Goal: Task Accomplishment & Management: Use online tool/utility

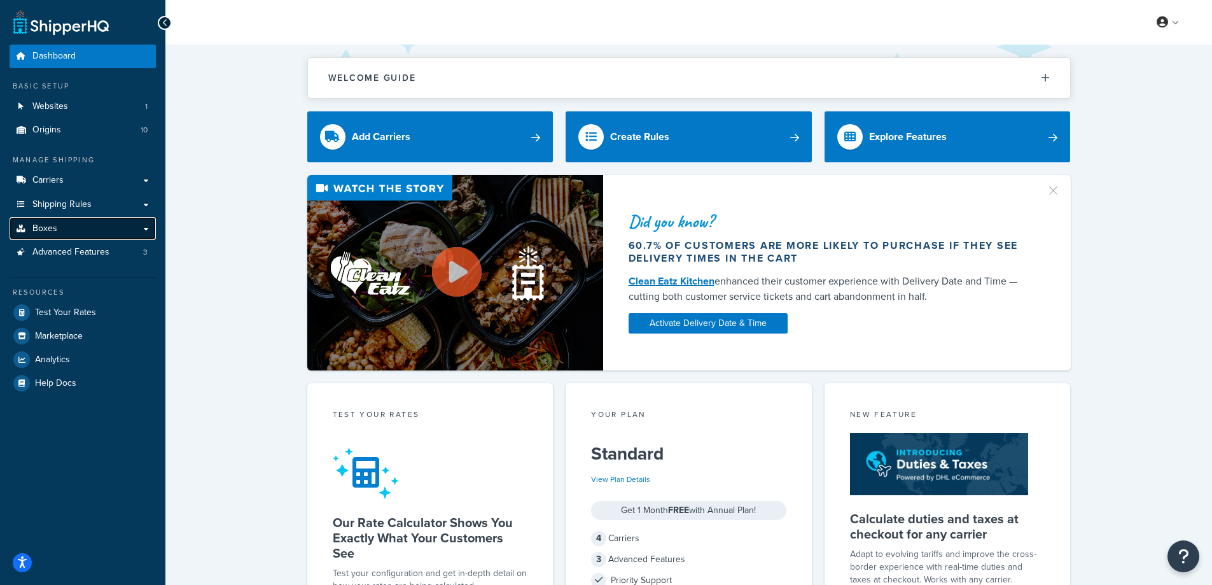
click at [55, 221] on link "Boxes" at bounding box center [83, 229] width 146 height 24
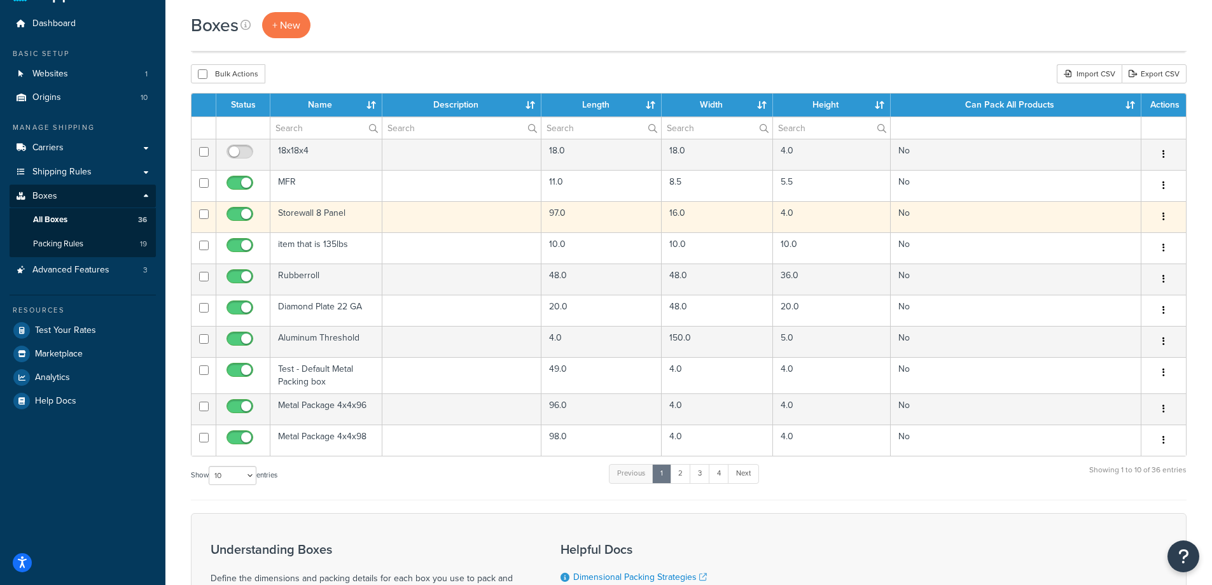
scroll to position [64, 0]
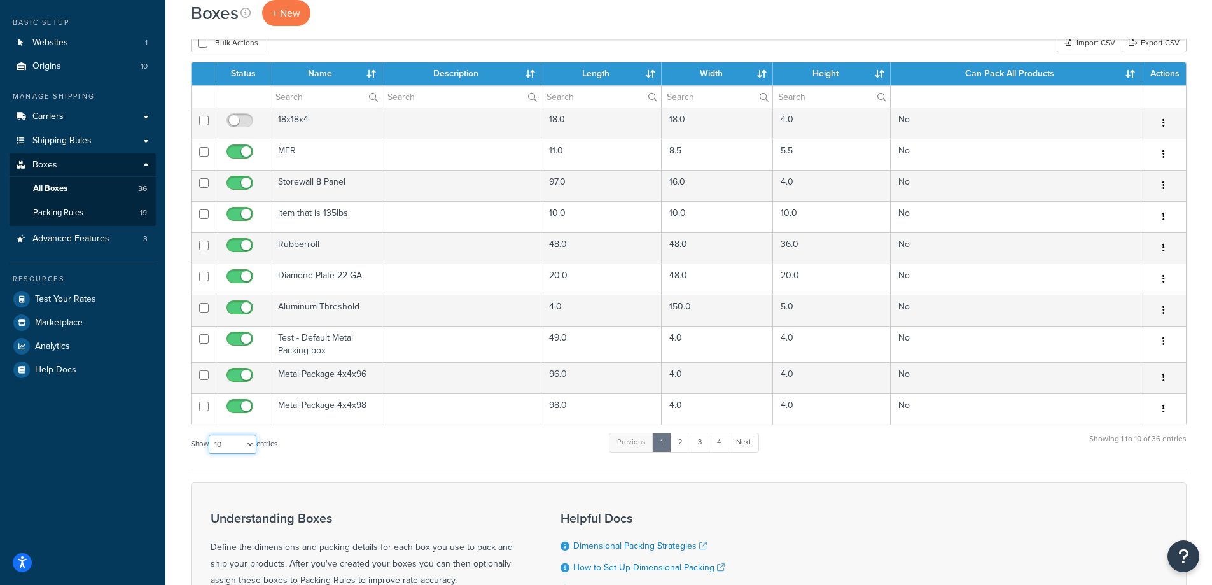
click at [222, 446] on select "10 15 25 50 100 1000" at bounding box center [233, 444] width 48 height 19
select select "1000"
click at [210, 435] on select "10 15 25 50 100 1000" at bounding box center [233, 444] width 48 height 19
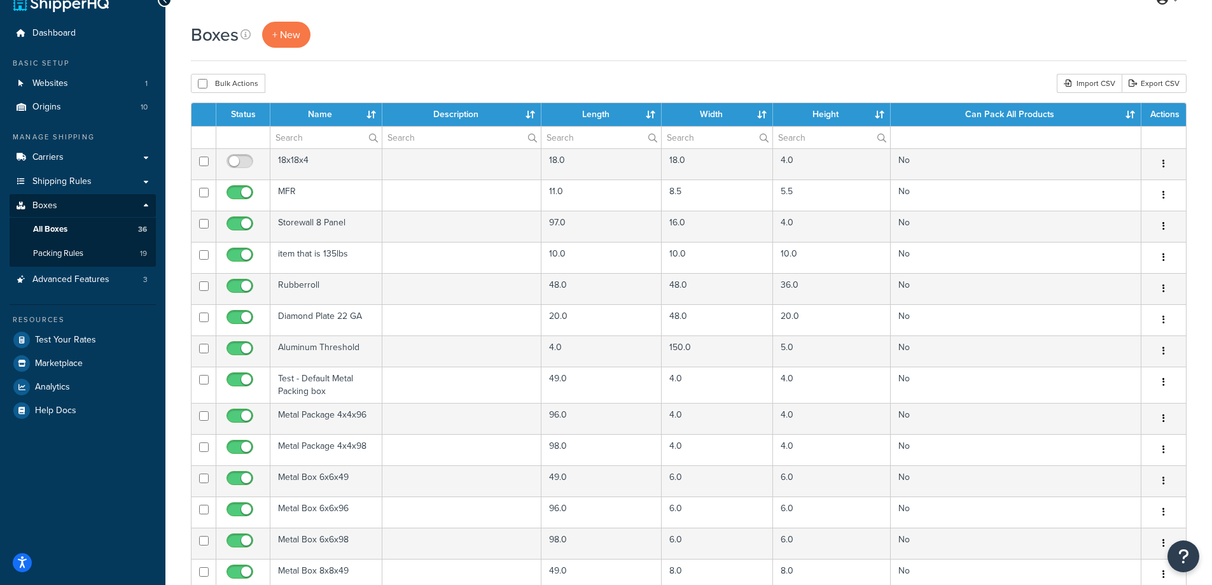
scroll to position [0, 0]
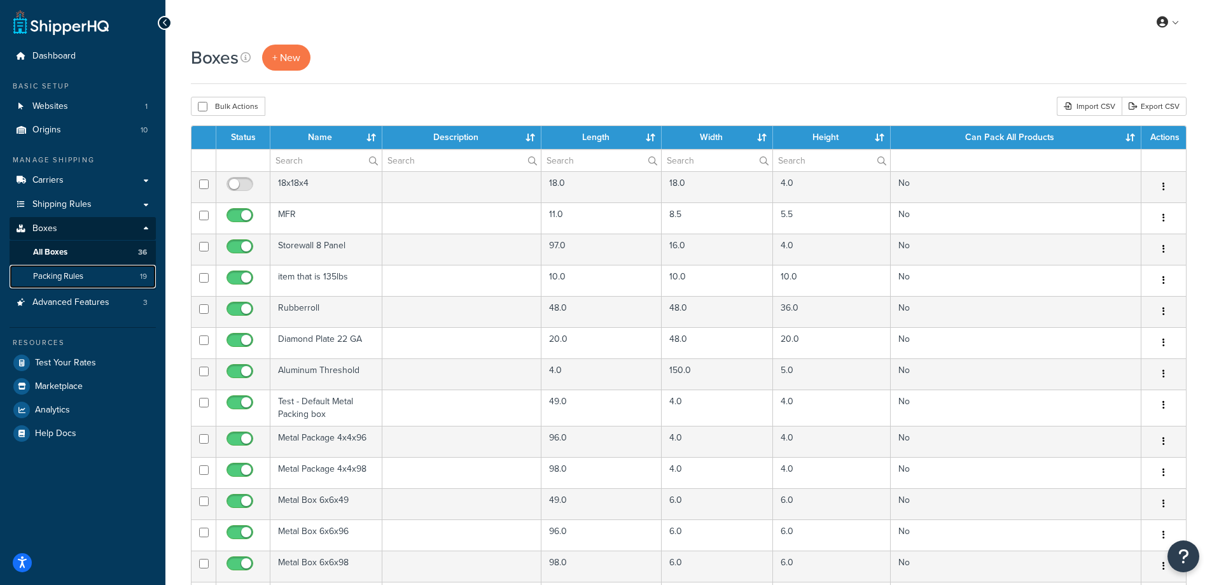
click at [74, 276] on span "Packing Rules" at bounding box center [58, 276] width 50 height 11
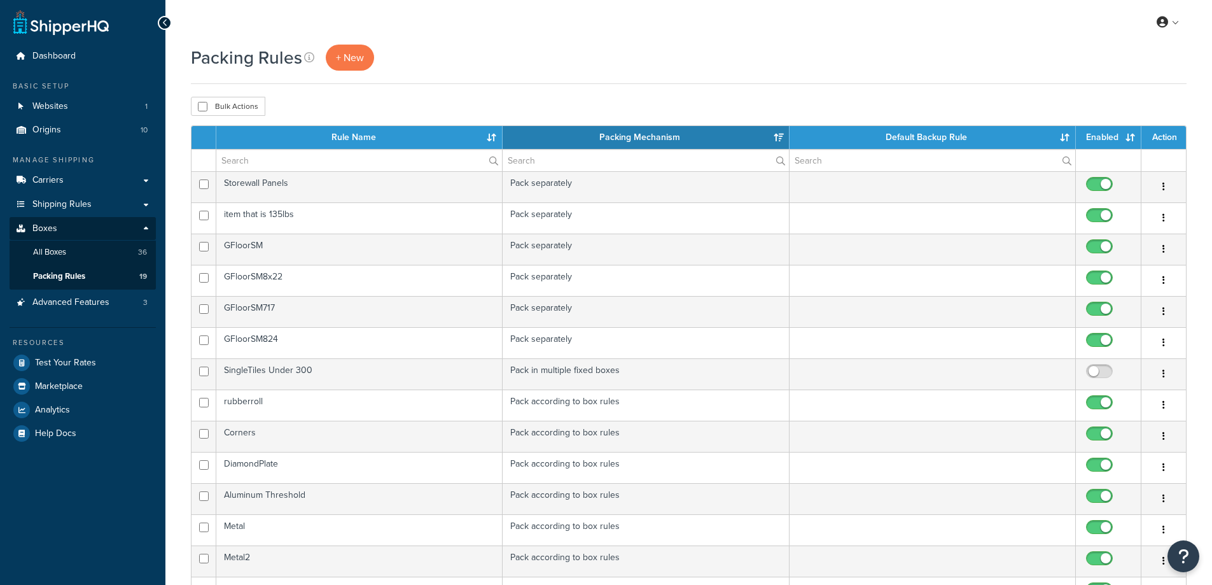
select select "15"
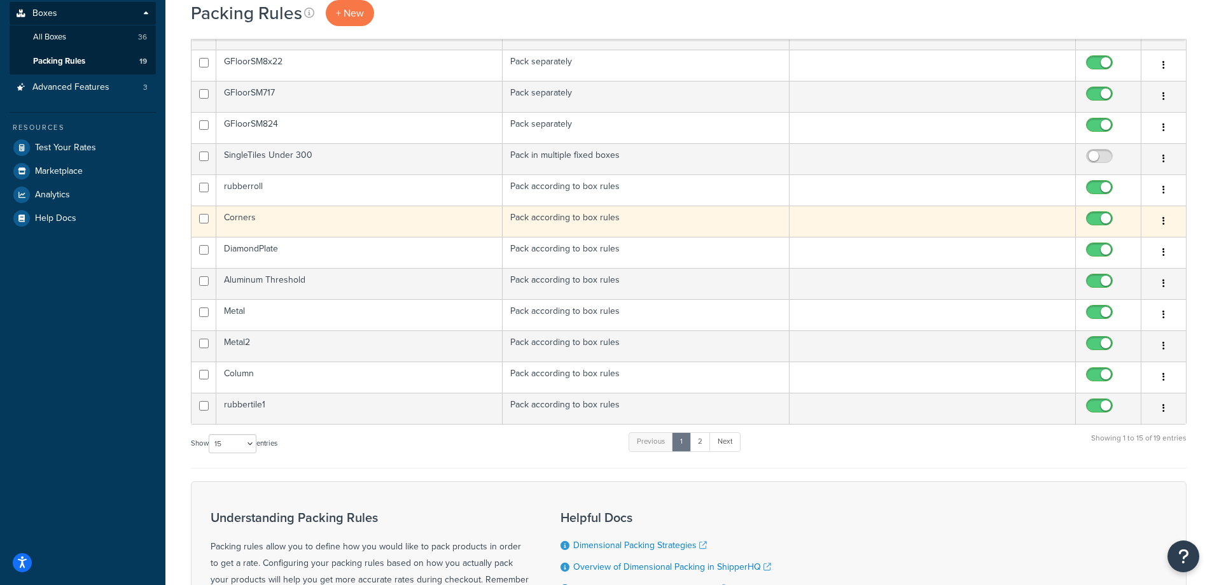
scroll to position [254, 0]
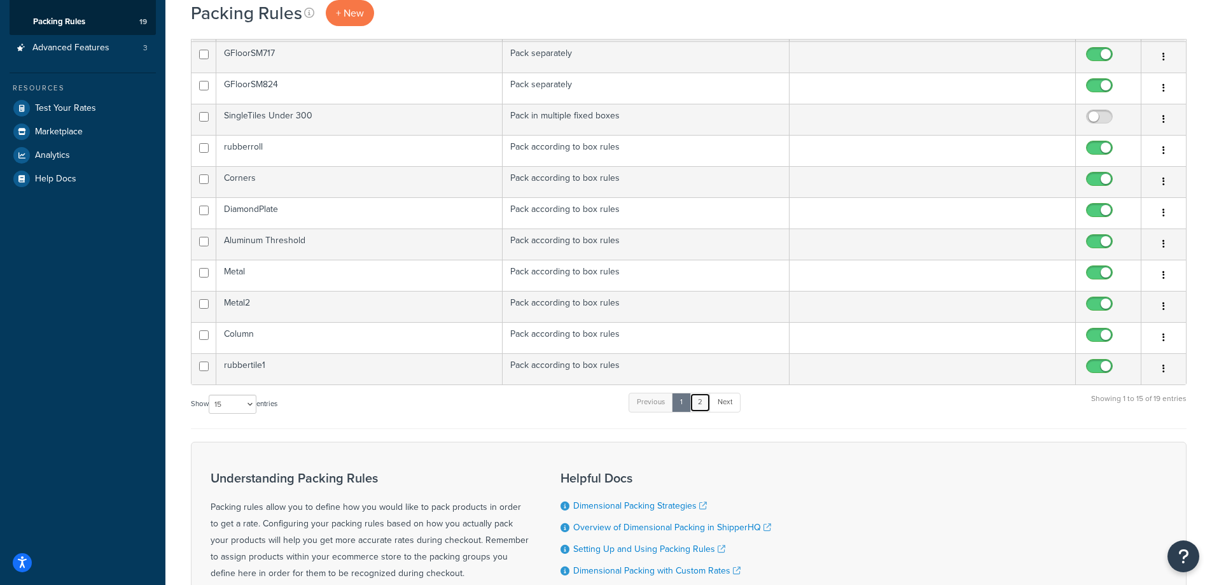
click at [707, 407] on link "2" at bounding box center [700, 402] width 21 height 19
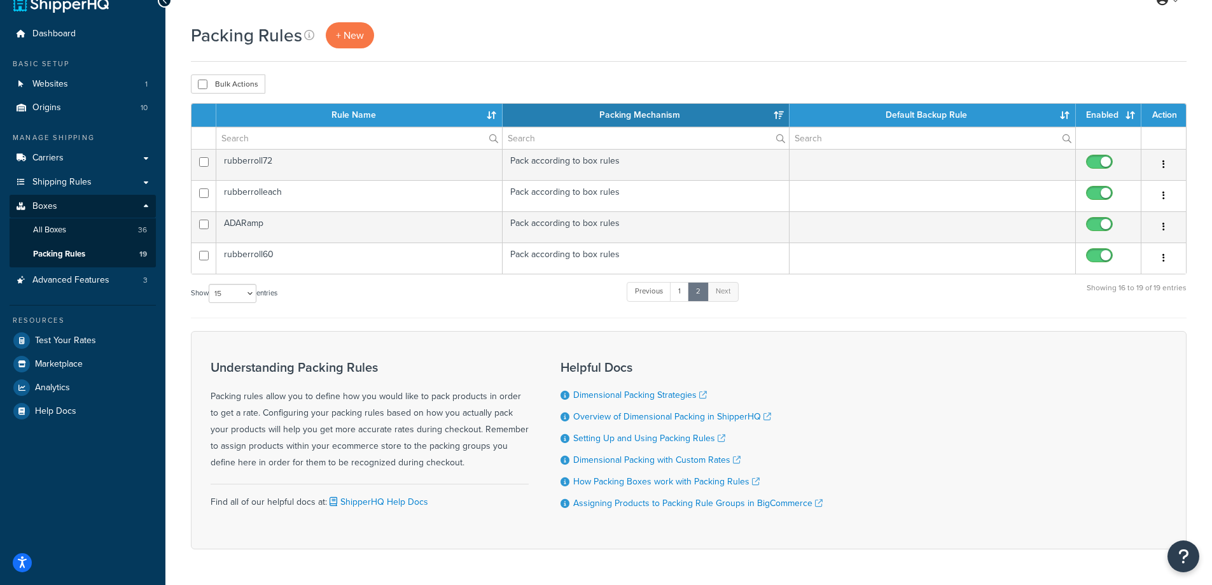
scroll to position [0, 0]
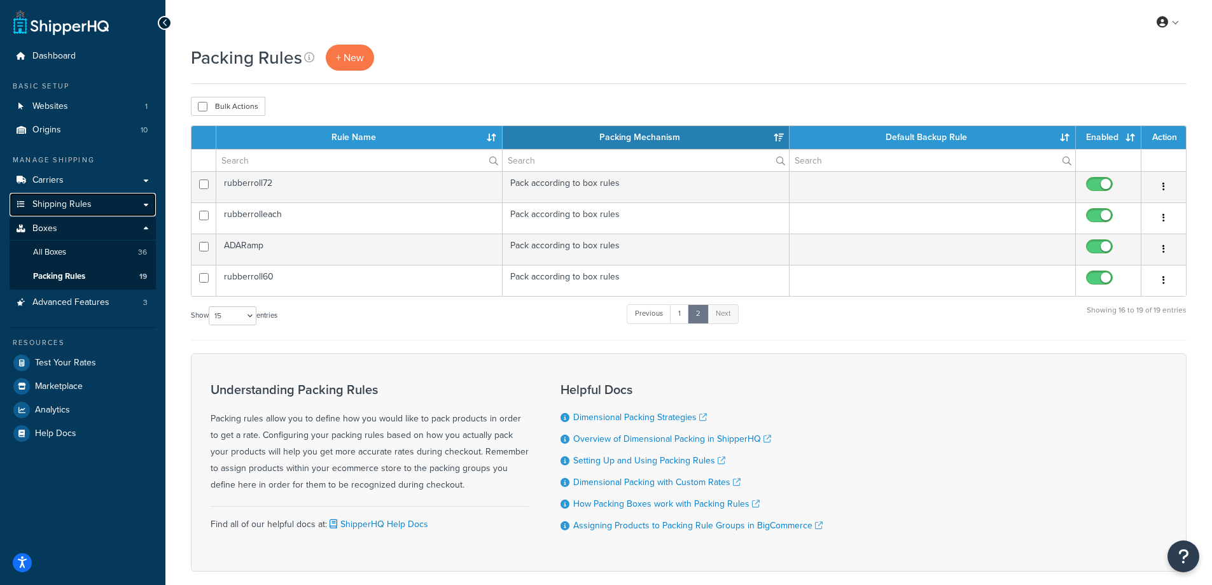
click at [88, 208] on span "Shipping Rules" at bounding box center [61, 204] width 59 height 11
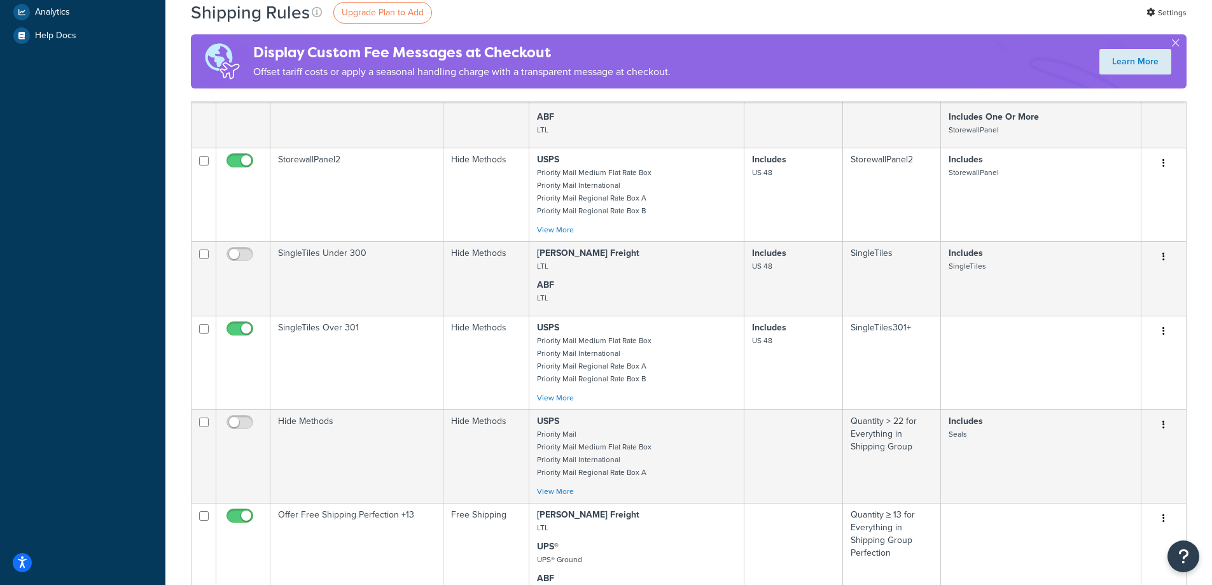
scroll to position [573, 0]
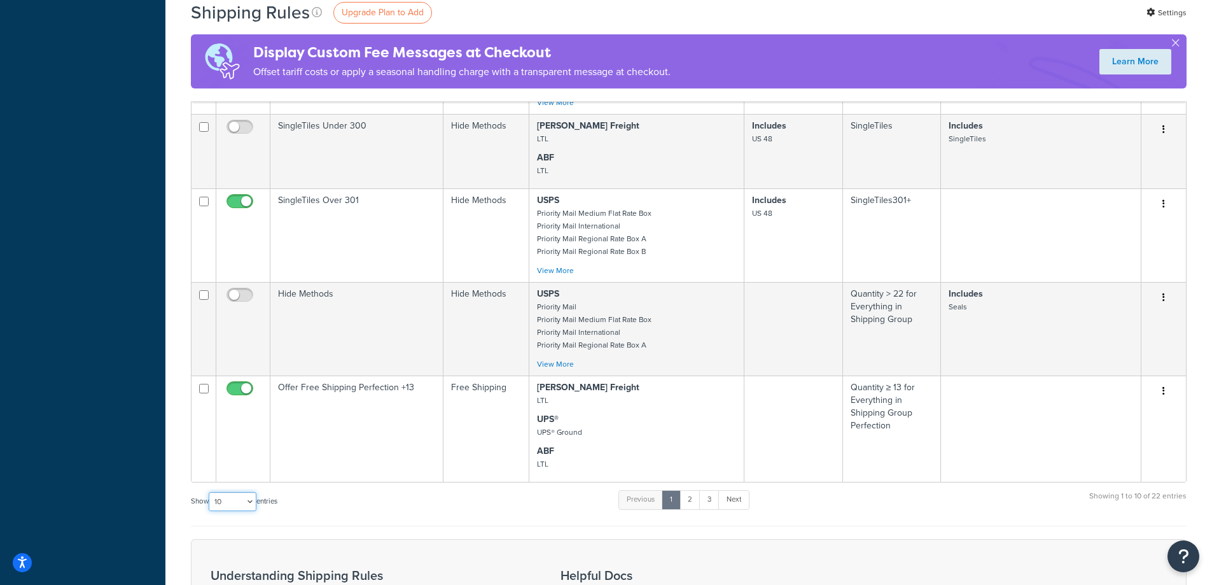
click at [228, 497] on select "10 15 25 50 100 1000" at bounding box center [233, 501] width 48 height 19
select select "1000"
click at [210, 492] on select "10 15 25 50 100 1000" at bounding box center [233, 501] width 48 height 19
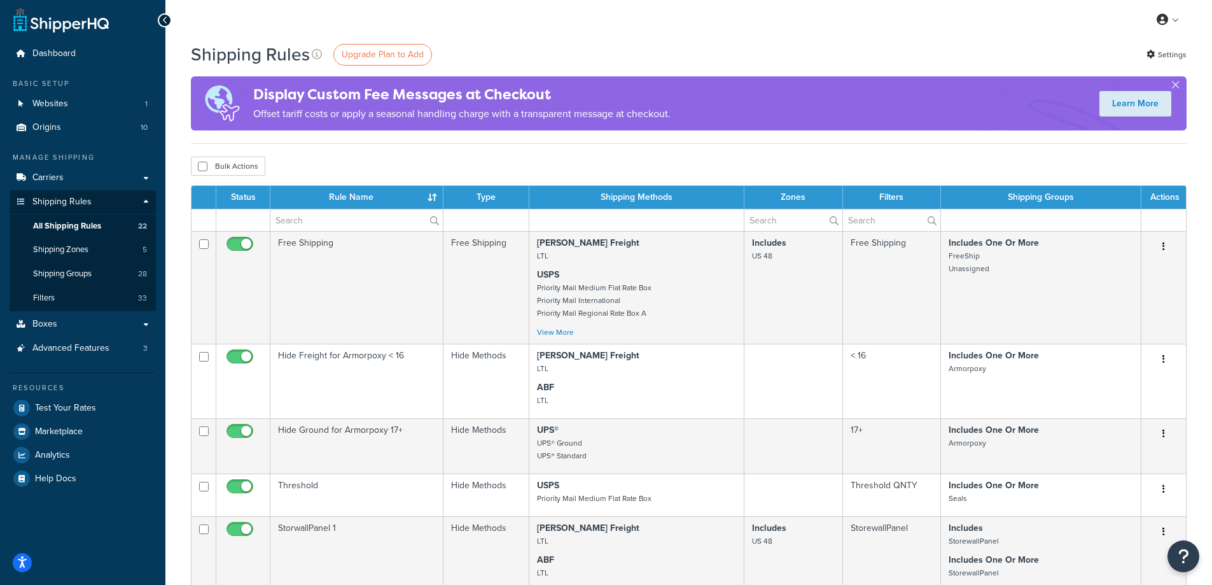
scroll to position [0, 0]
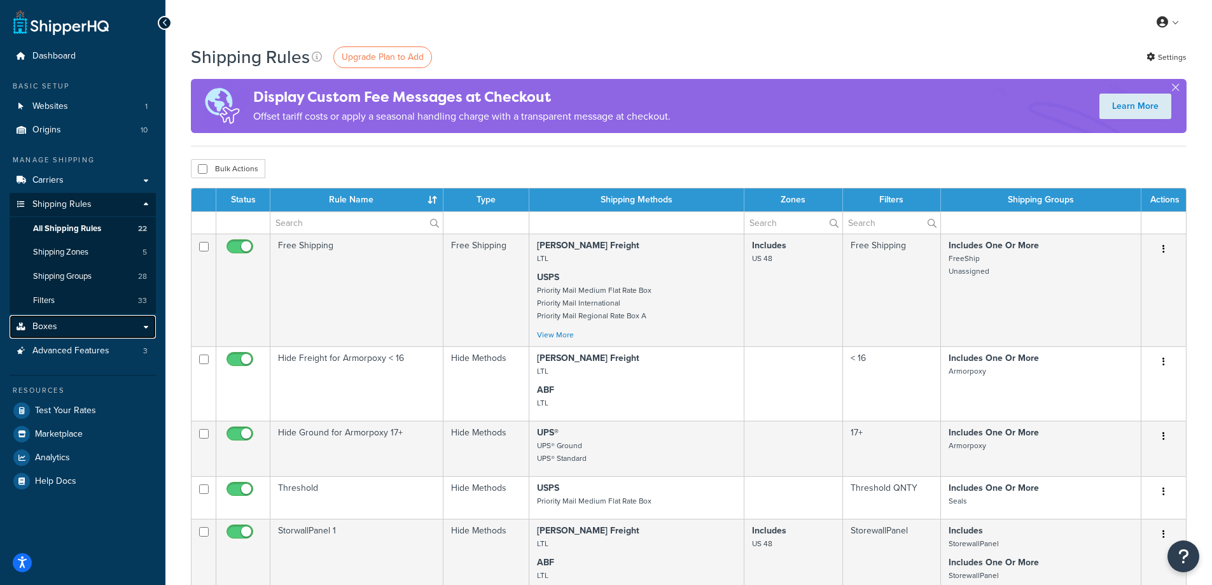
click at [73, 325] on link "Boxes" at bounding box center [83, 327] width 146 height 24
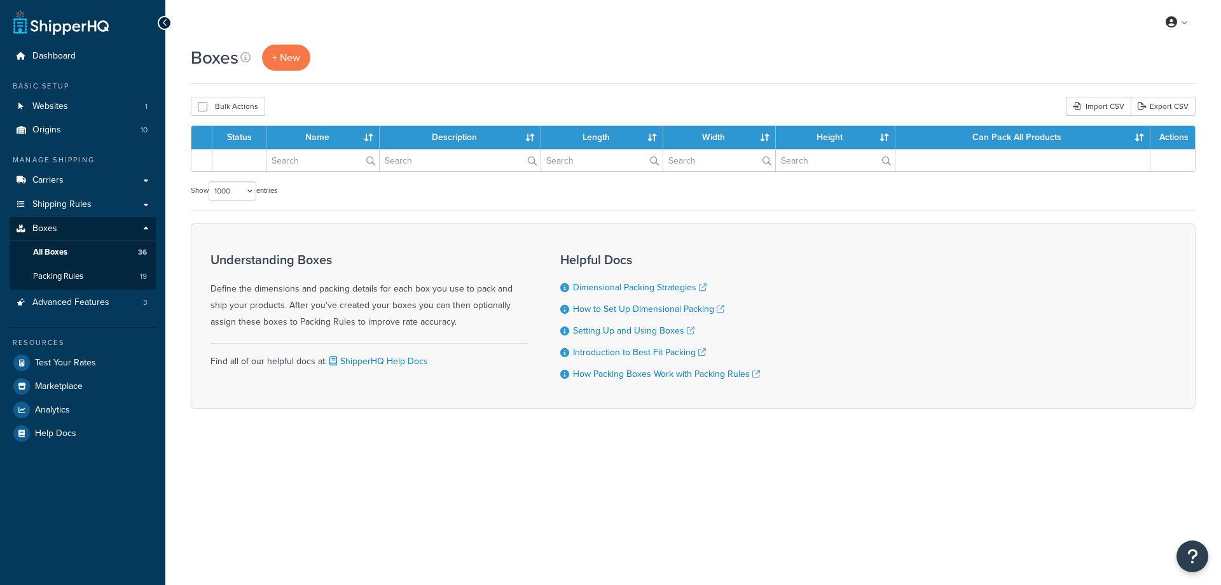
select select "1000"
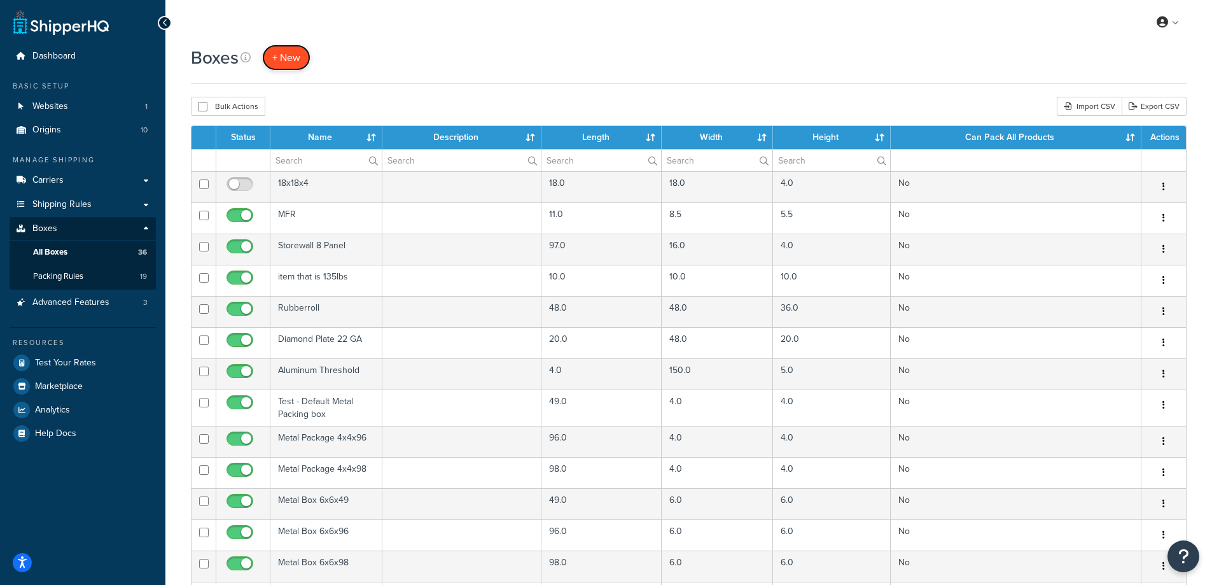
click at [279, 58] on span "+ New" at bounding box center [286, 57] width 28 height 15
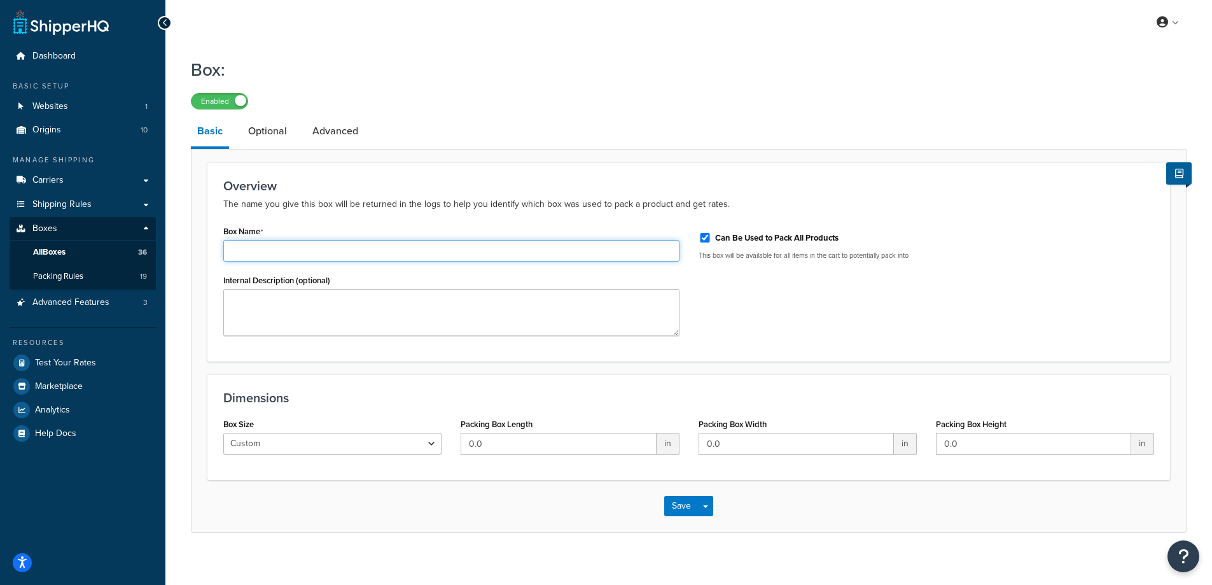
click at [306, 246] on input "Box Name" at bounding box center [451, 251] width 456 height 22
type input "SealFullRoll"
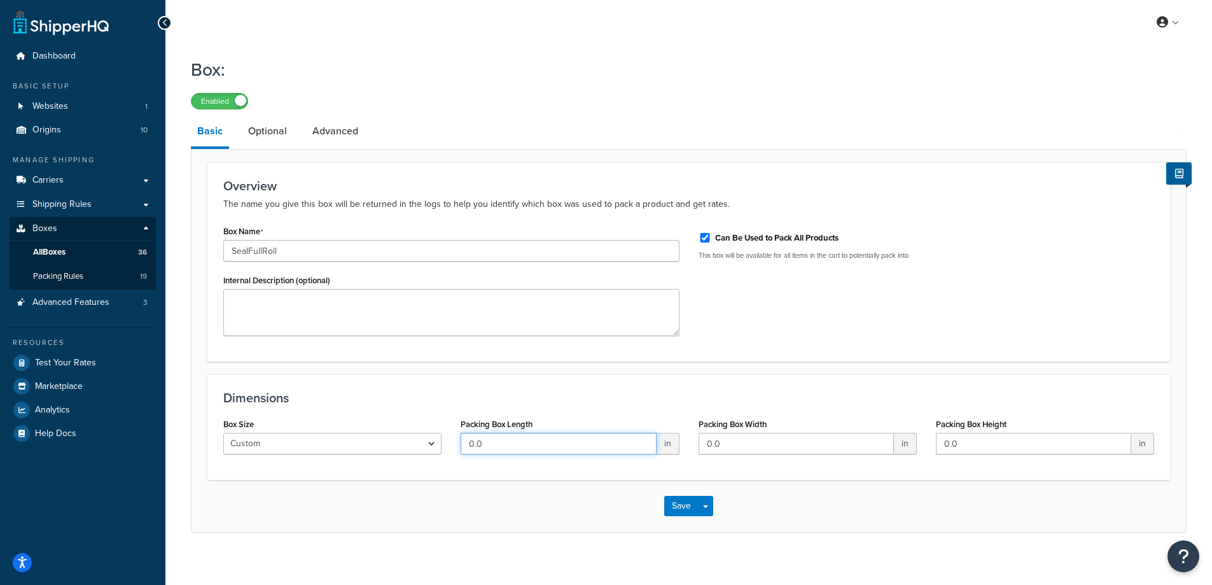
drag, startPoint x: 519, startPoint y: 447, endPoint x: 458, endPoint y: 445, distance: 61.1
click at [460, 445] on div "Packing Box Length 0.0 in" at bounding box center [569, 439] width 237 height 49
type input "22"
type input "12"
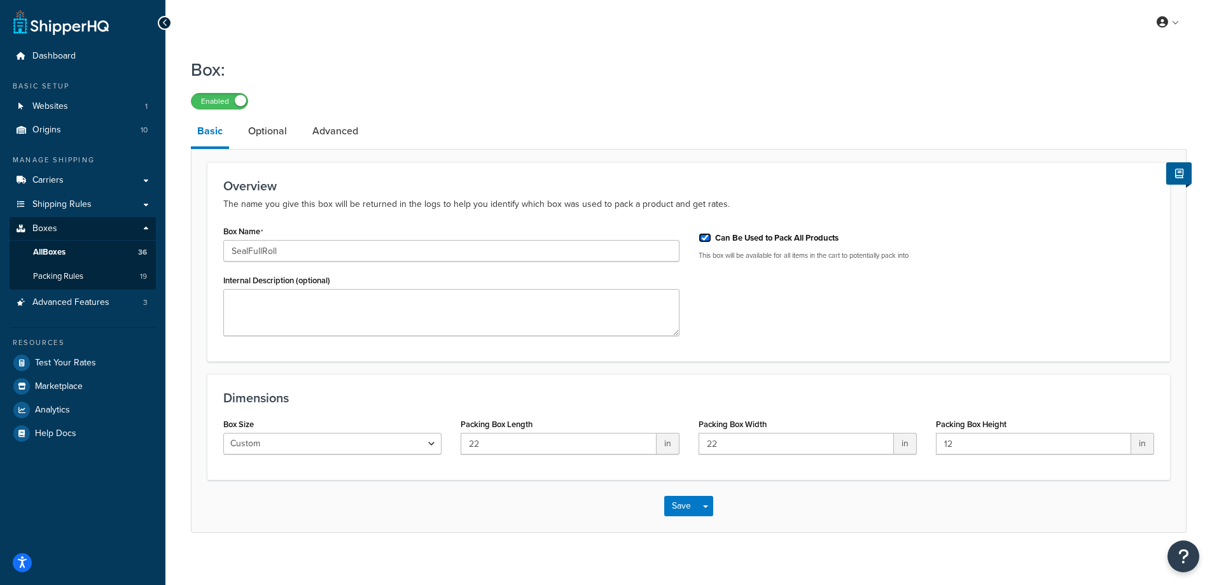
click at [704, 239] on input "Can Be Used to Pack All Products" at bounding box center [705, 238] width 13 height 10
checkbox input "false"
click at [261, 138] on link "Optional" at bounding box center [268, 131] width 52 height 31
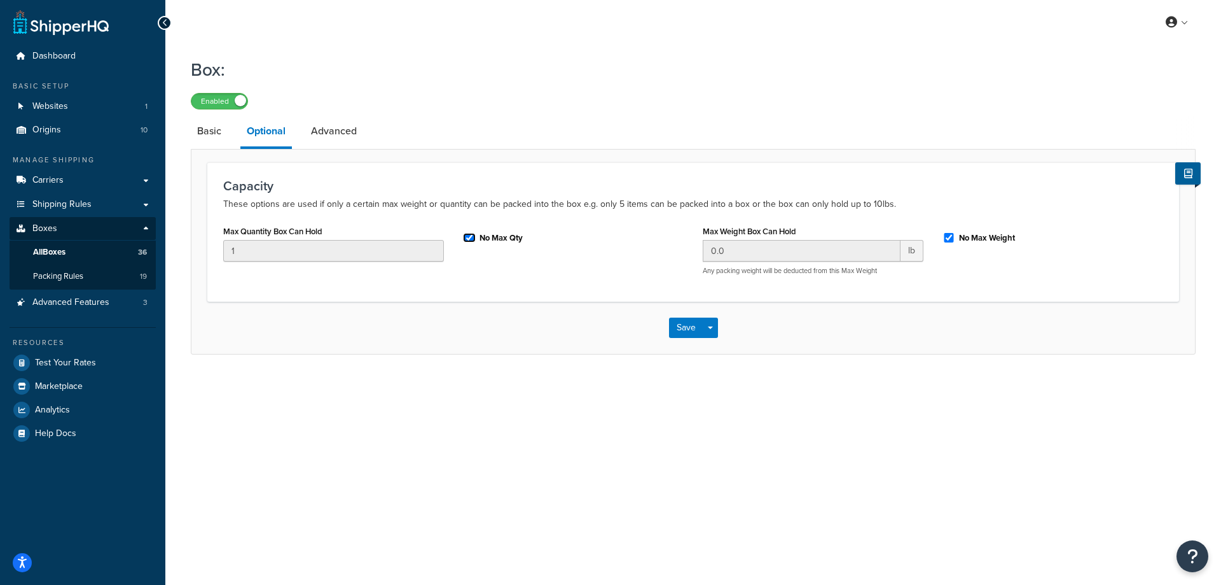
click at [469, 240] on input "No Max Qty" at bounding box center [469, 238] width 13 height 10
checkbox input "false"
drag, startPoint x: 275, startPoint y: 251, endPoint x: 219, endPoint y: 251, distance: 56.6
click at [219, 251] on div "Max Quantity Box Can Hold 1" at bounding box center [334, 246] width 240 height 49
type input "2"
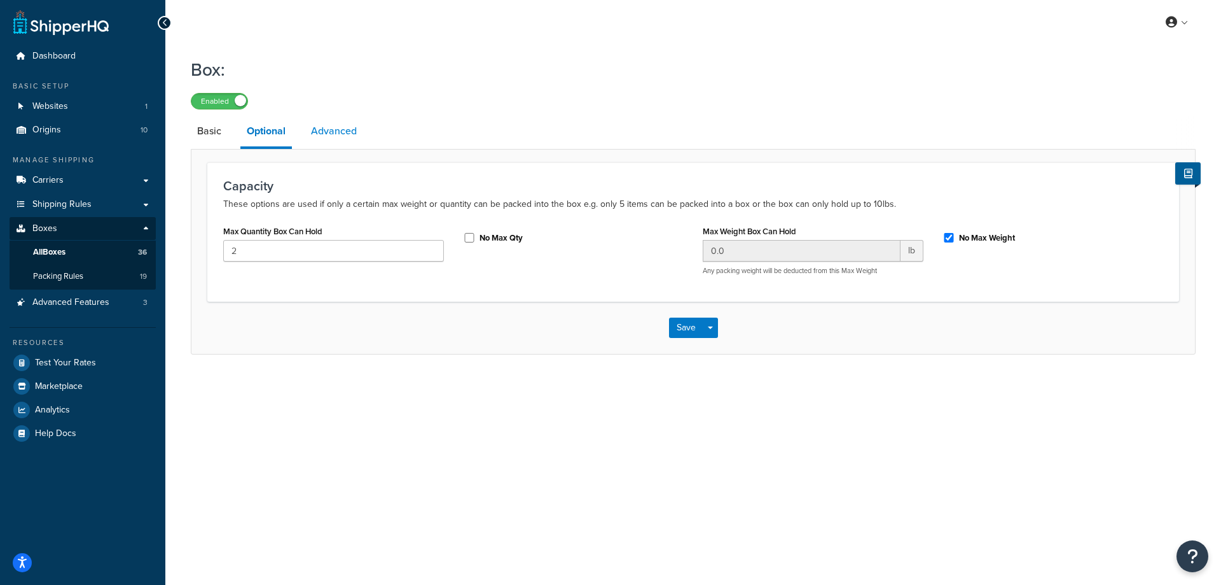
click at [330, 130] on link "Advanced" at bounding box center [334, 131] width 59 height 31
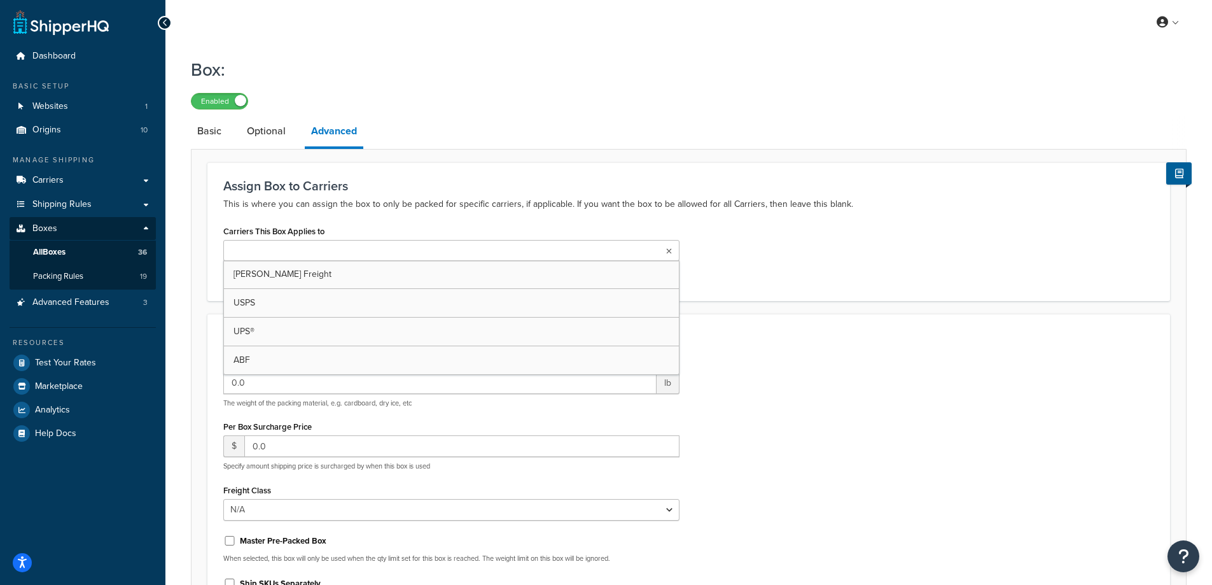
click at [445, 254] on ul at bounding box center [451, 250] width 456 height 21
click at [521, 204] on p "This is where you can assign the box to only be packed for specific carriers, i…" at bounding box center [688, 204] width 931 height 15
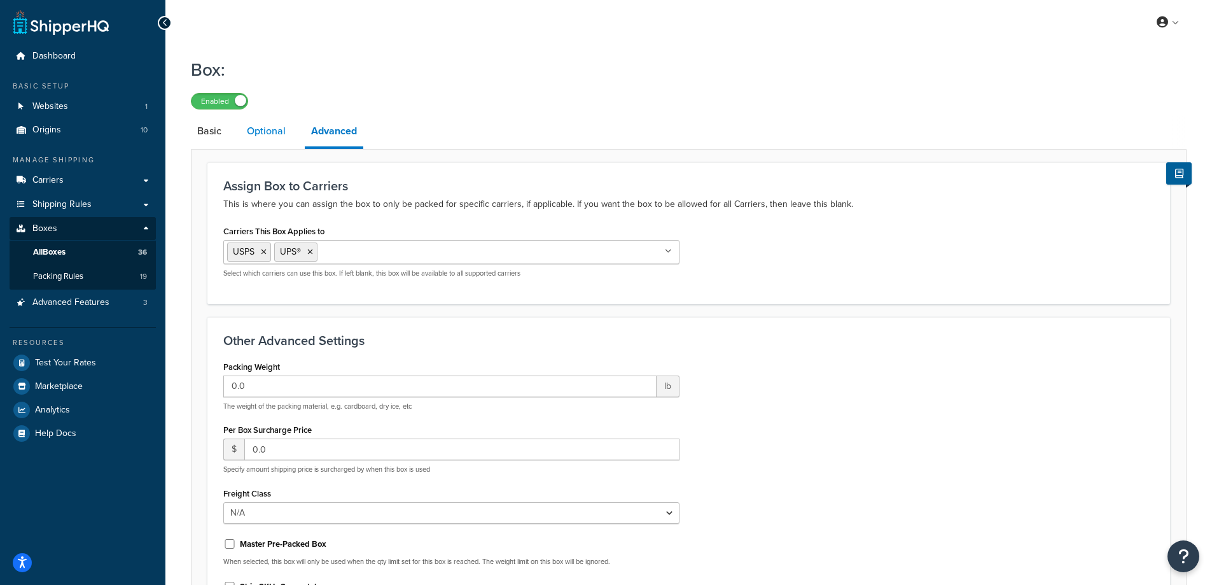
click at [267, 134] on link "Optional" at bounding box center [266, 131] width 52 height 31
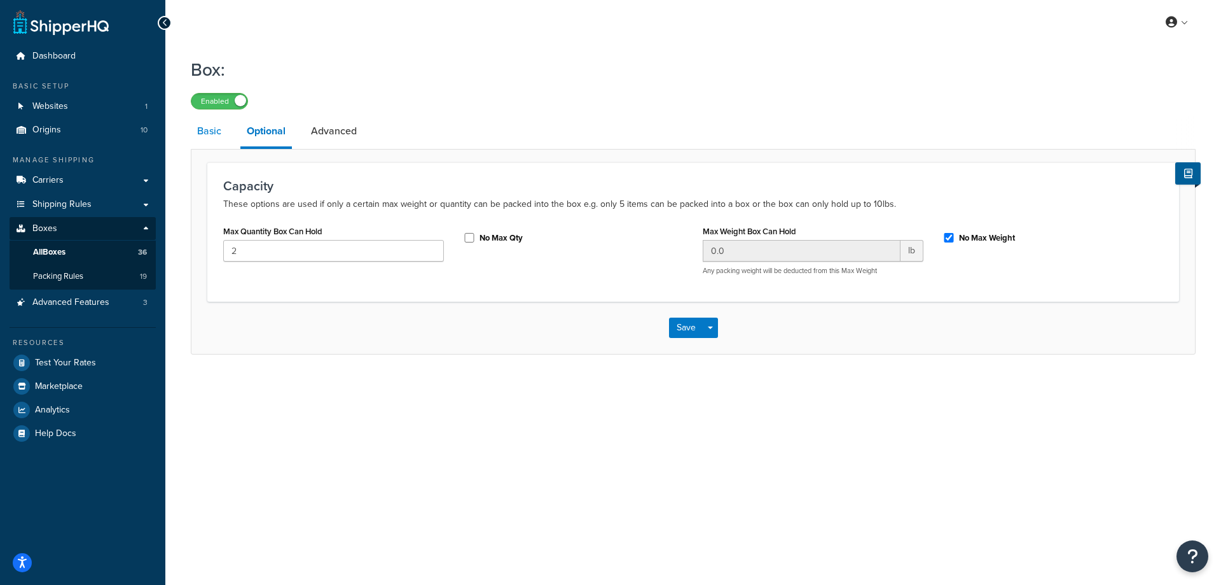
click at [219, 130] on link "Basic" at bounding box center [209, 131] width 37 height 31
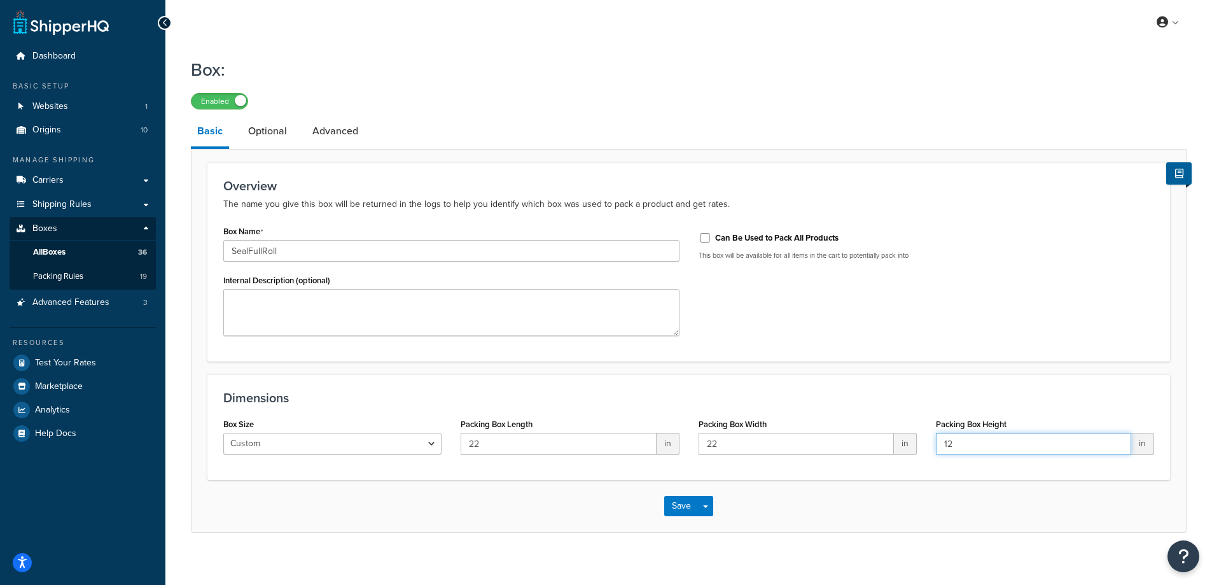
drag, startPoint x: 959, startPoint y: 447, endPoint x: 899, endPoint y: 447, distance: 60.4
click at [899, 447] on div "Box Size Custom USPS Small Flat Box USPS Medium Flat Box USPS Large Flat Box US…" at bounding box center [689, 439] width 950 height 49
type input "14"
click at [687, 506] on button "Save" at bounding box center [681, 506] width 34 height 20
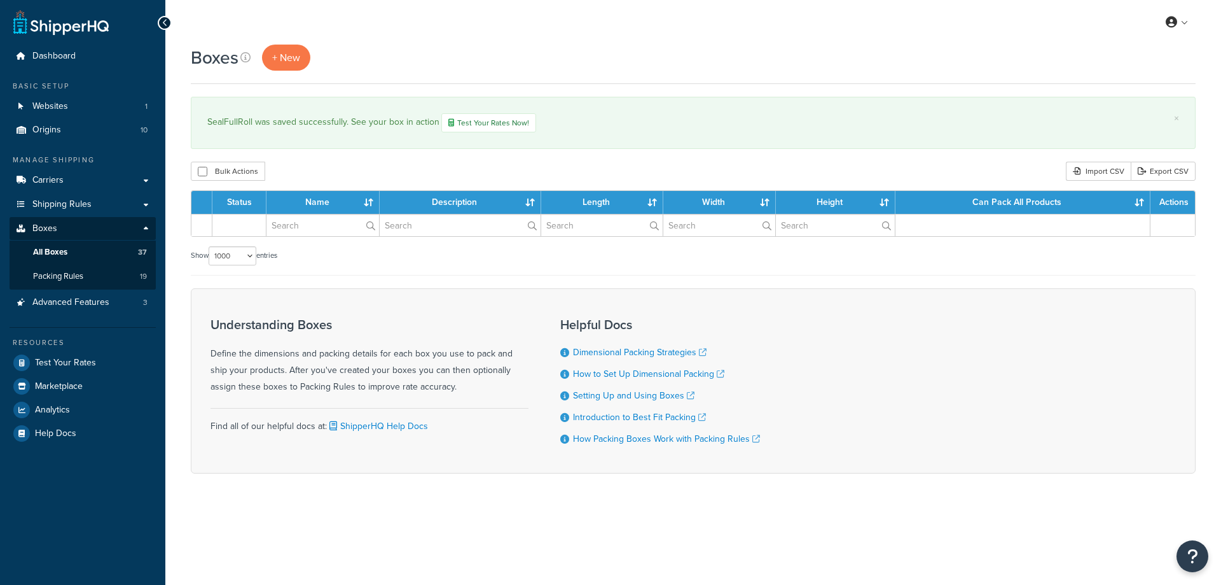
select select "1000"
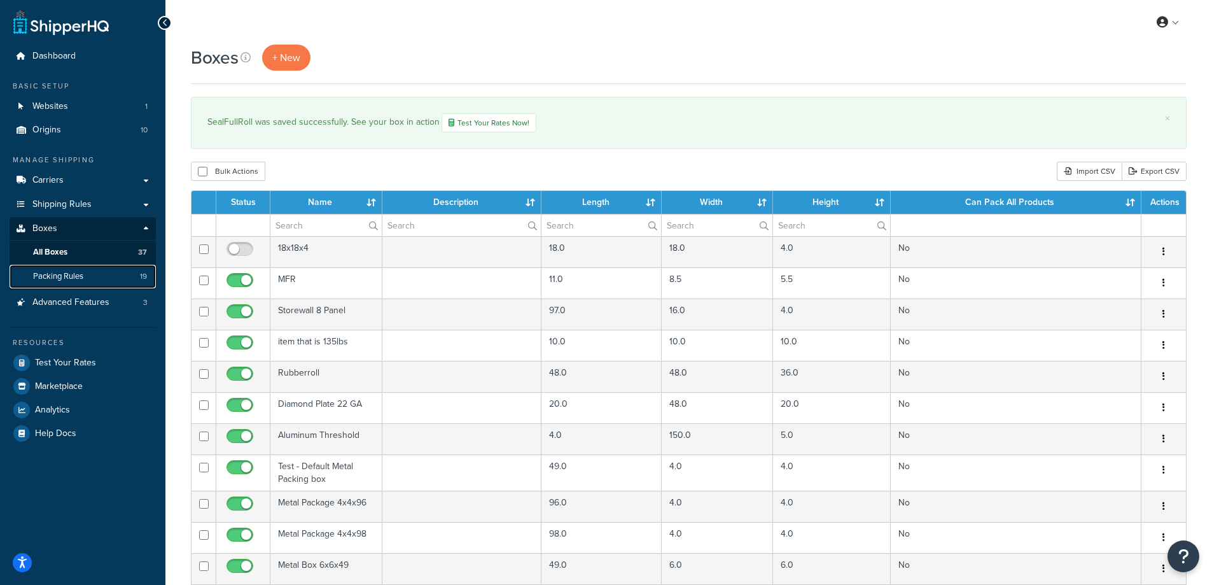
click at [94, 275] on link "Packing Rules 19" at bounding box center [83, 277] width 146 height 24
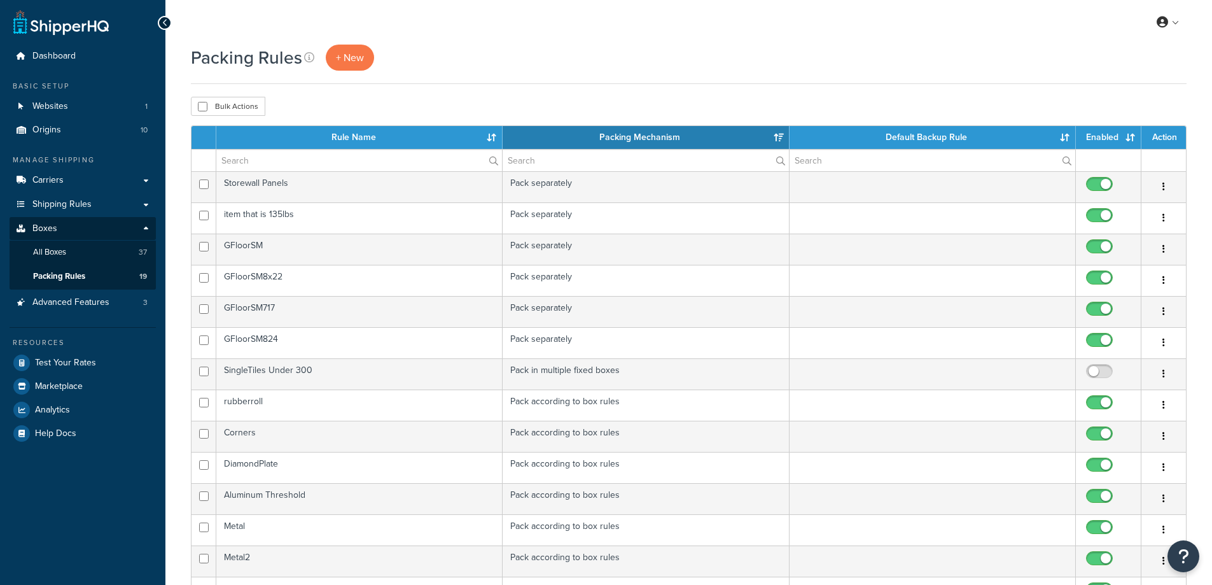
select select "15"
click at [337, 53] on span "+ New" at bounding box center [350, 57] width 28 height 15
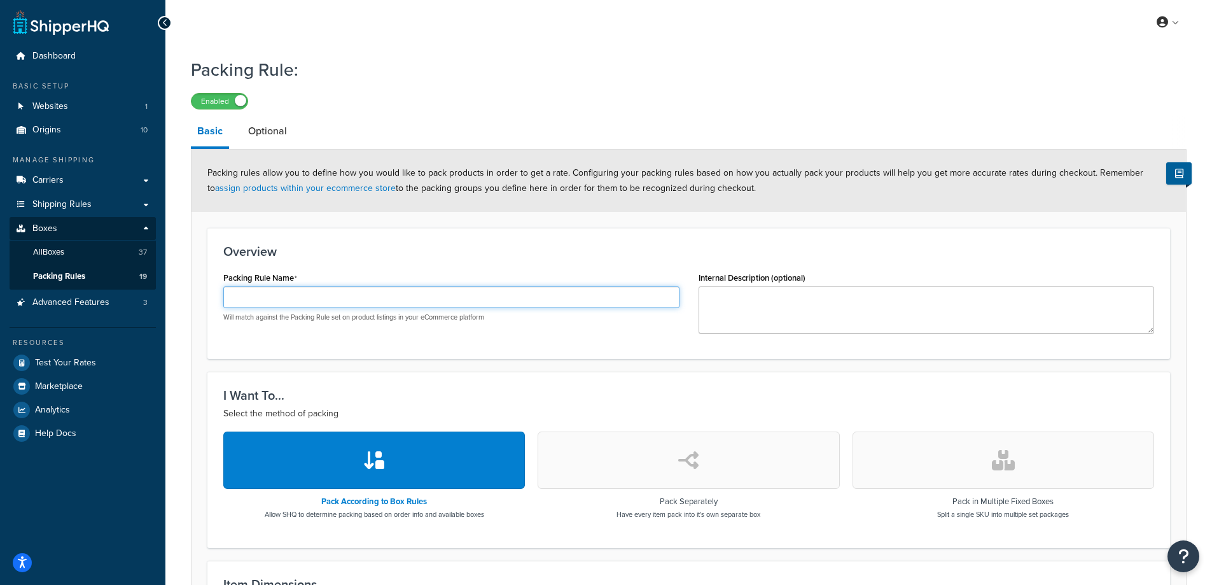
click at [451, 296] on input "Packing Rule Name" at bounding box center [451, 297] width 456 height 22
type input "SealFullRoll"
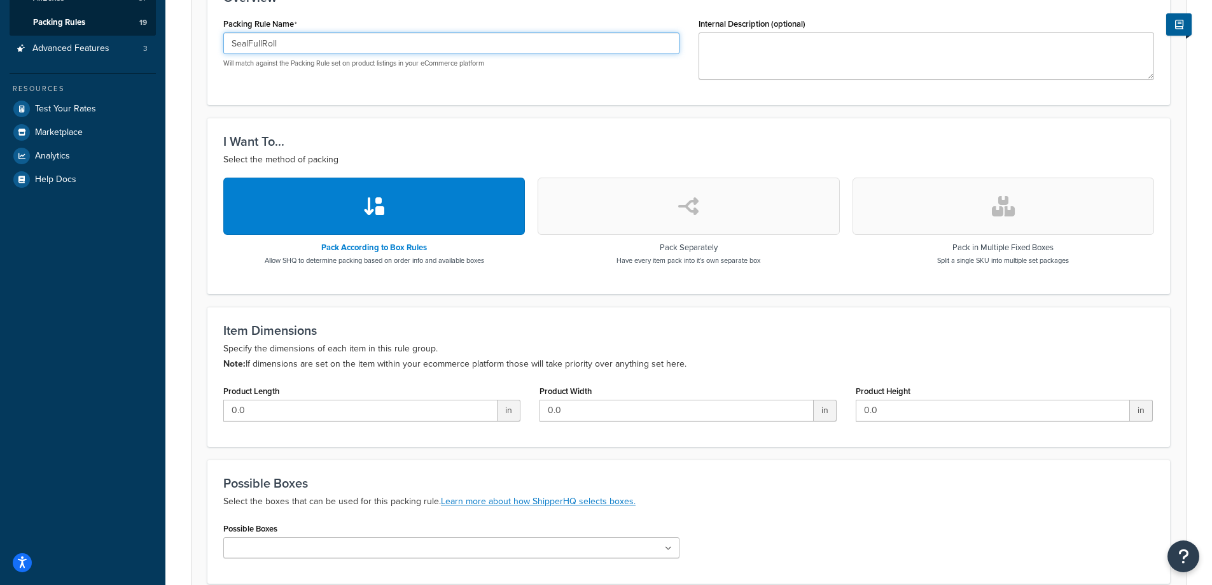
scroll to position [254, 0]
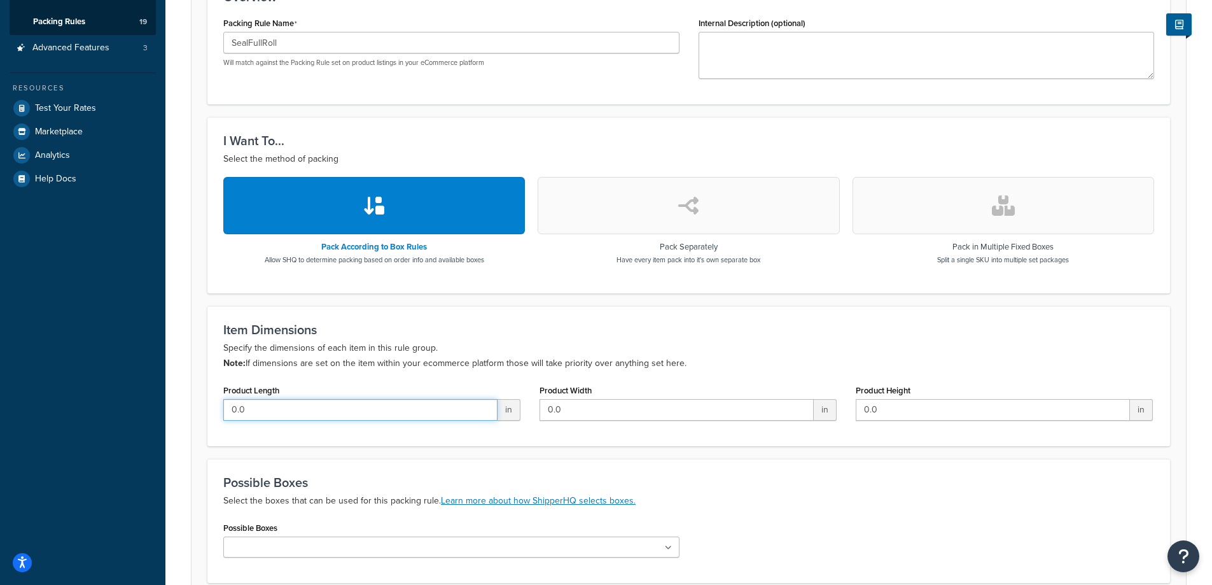
drag, startPoint x: 407, startPoint y: 413, endPoint x: 189, endPoint y: 409, distance: 217.6
click at [190, 410] on div "Packing Rule: Enabled Basic Optional Packing rules allow you to define how you …" at bounding box center [688, 231] width 1047 height 871
type input "22"
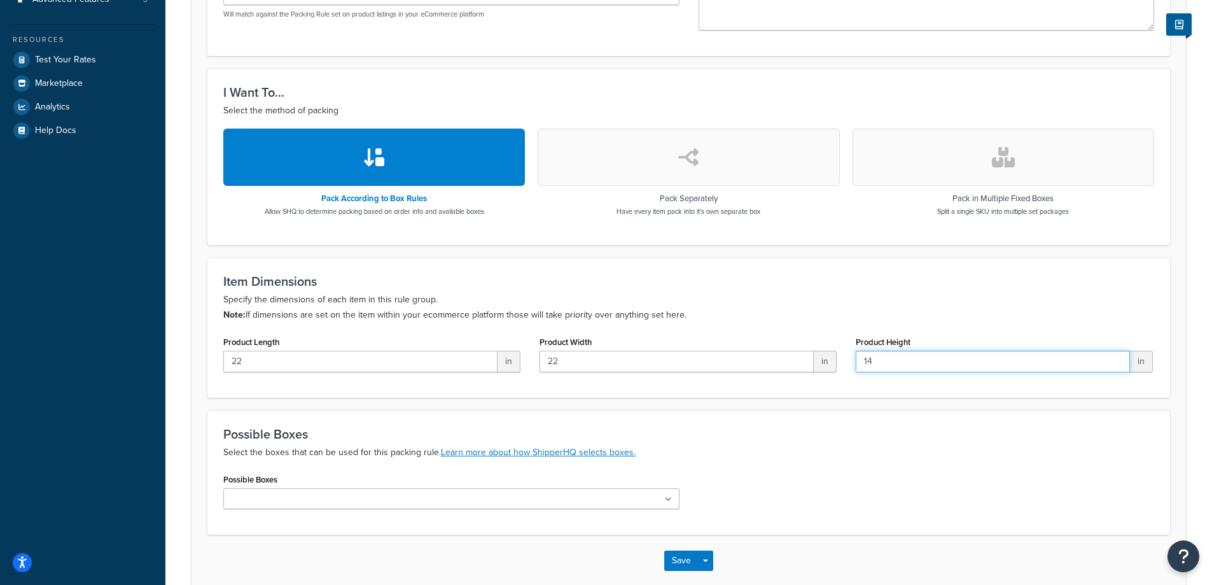
scroll to position [370, 0]
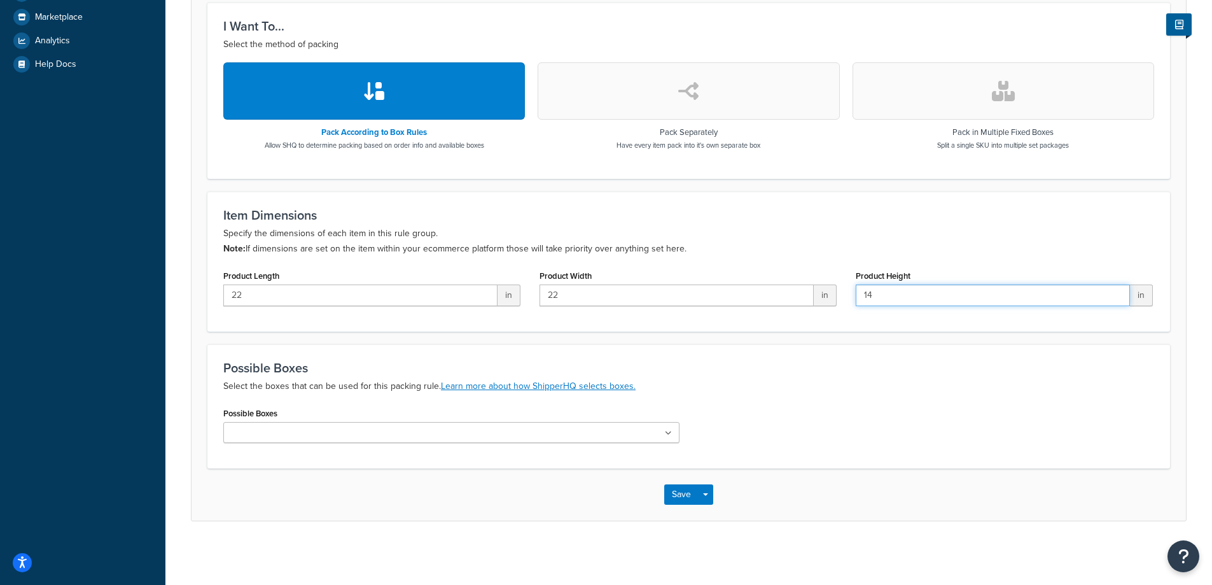
type input "14"
click at [675, 436] on ul at bounding box center [451, 432] width 456 height 21
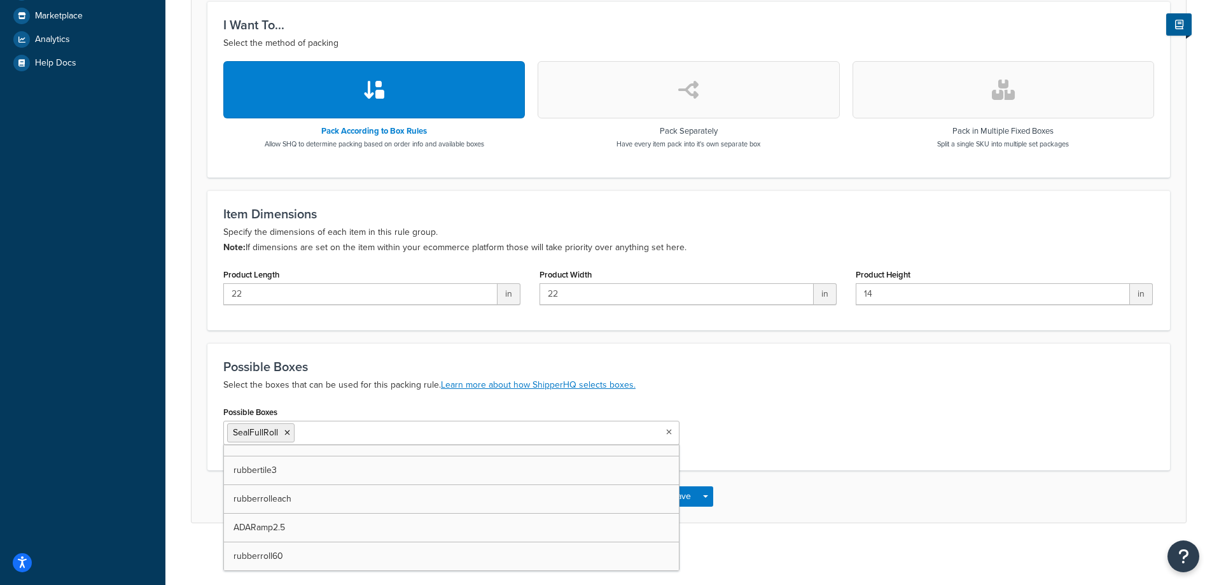
scroll to position [373, 0]
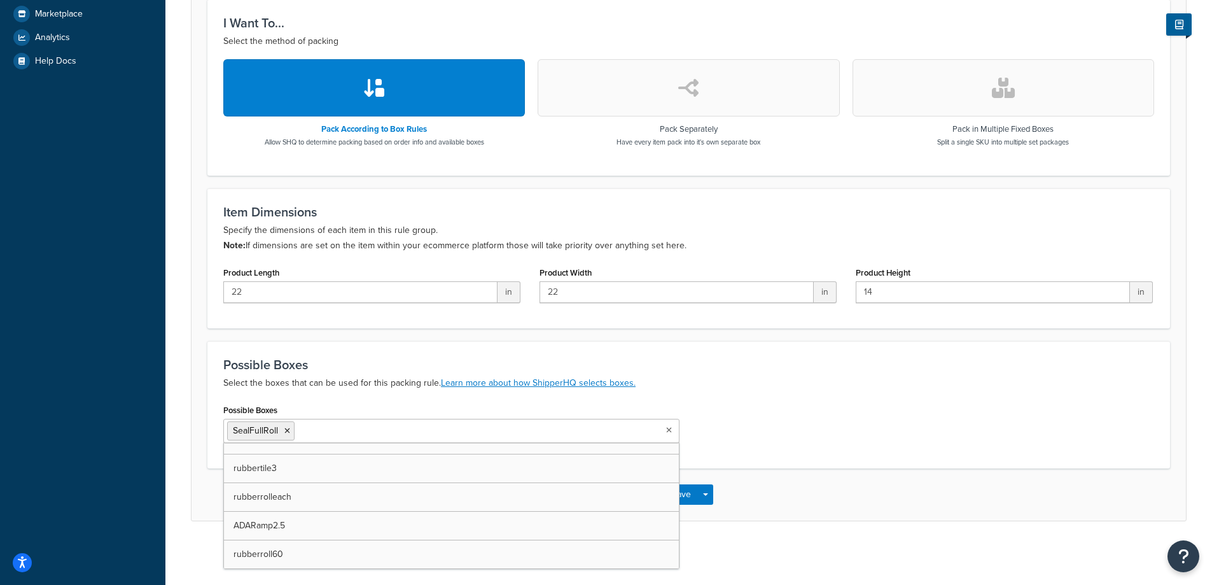
click at [823, 422] on div "Possible Boxes SealFullRoll 18x18x4 MFR Storewall 8 Panel item that is 135lbs R…" at bounding box center [689, 427] width 950 height 52
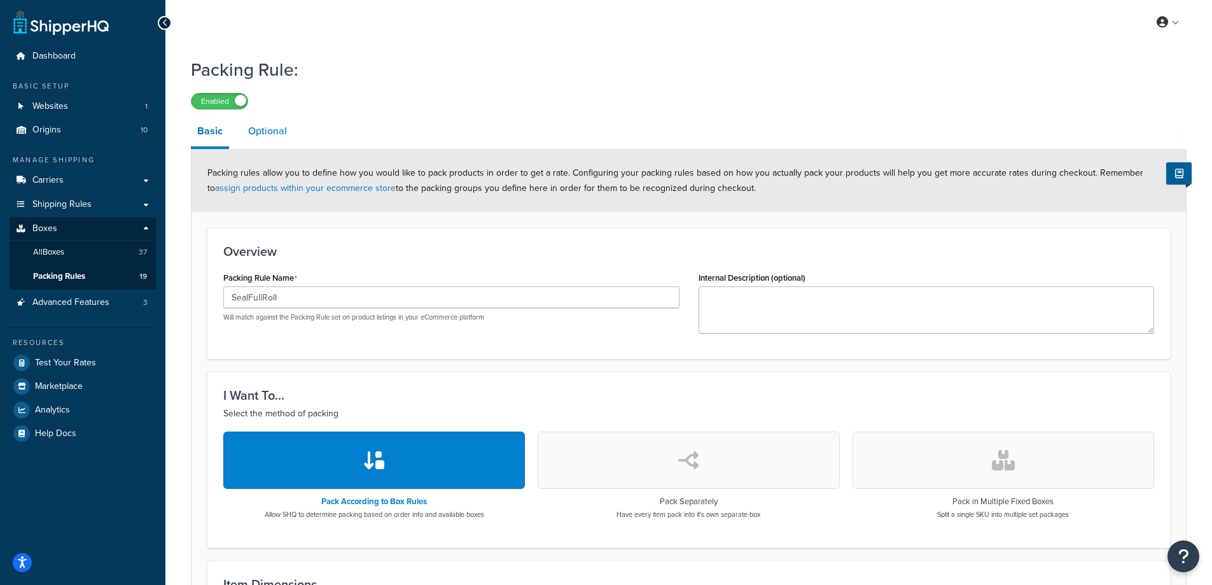
click at [272, 125] on link "Optional" at bounding box center [268, 131] width 52 height 31
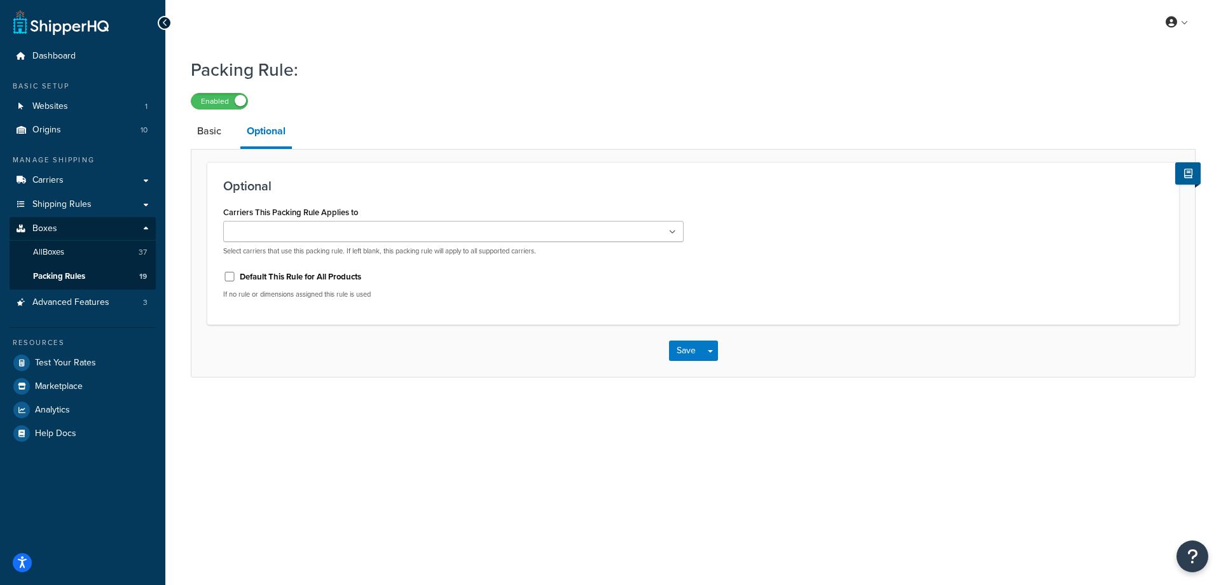
click at [673, 233] on icon at bounding box center [672, 232] width 7 height 8
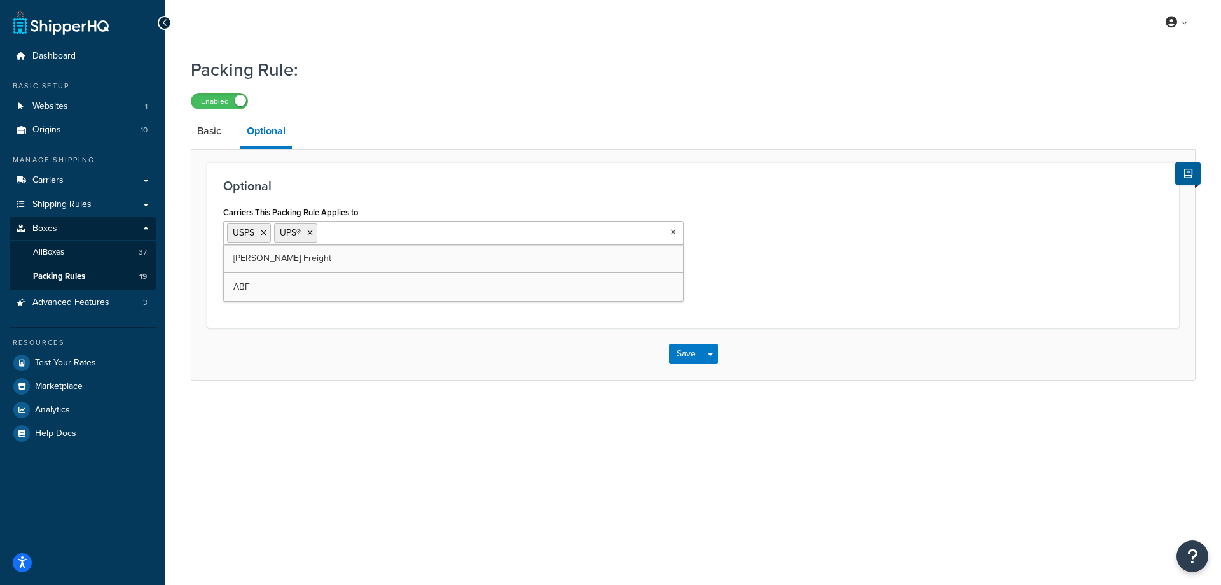
click at [371, 345] on div "Save Save Dropdown Save and Edit Save and Duplicate Save and Create New" at bounding box center [693, 354] width 1004 height 52
click at [197, 134] on link "Basic" at bounding box center [209, 131] width 37 height 31
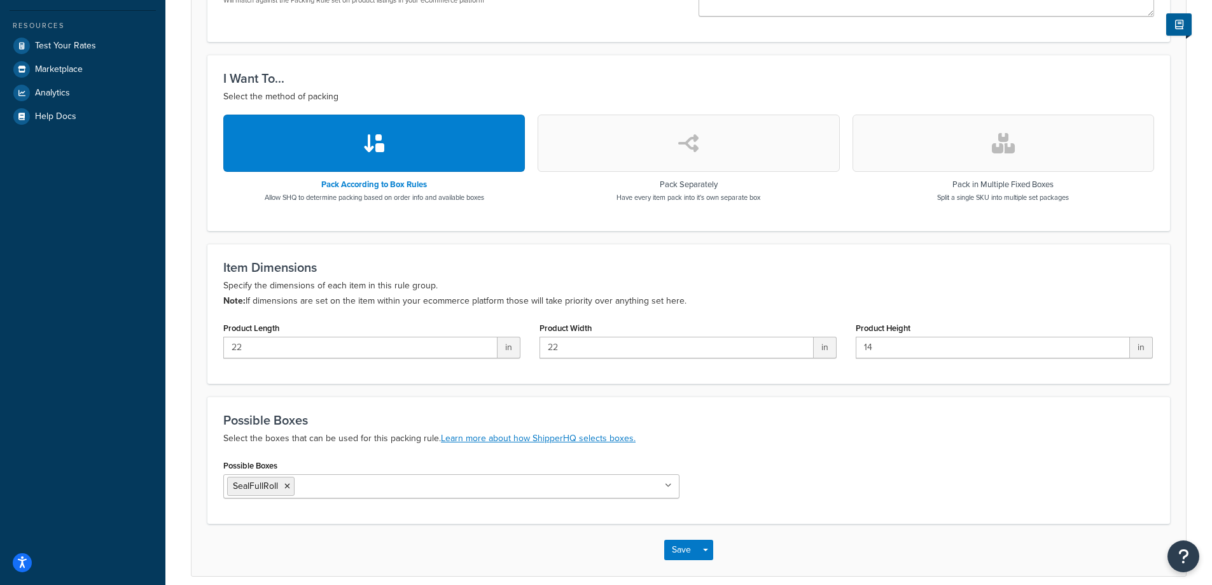
scroll to position [373, 0]
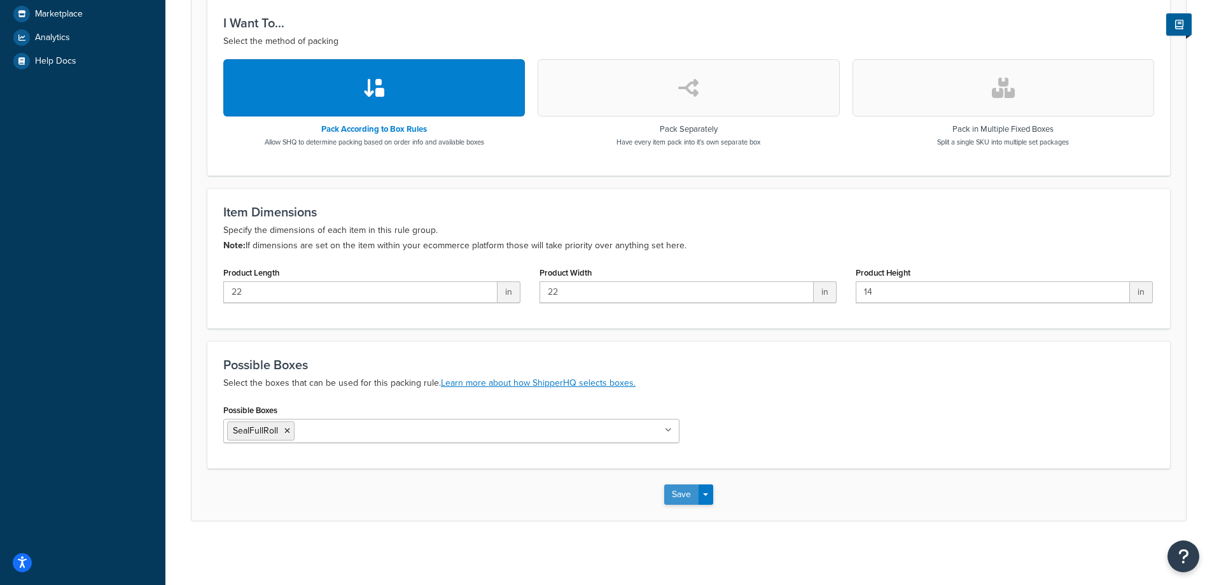
click at [677, 496] on button "Save" at bounding box center [681, 494] width 34 height 20
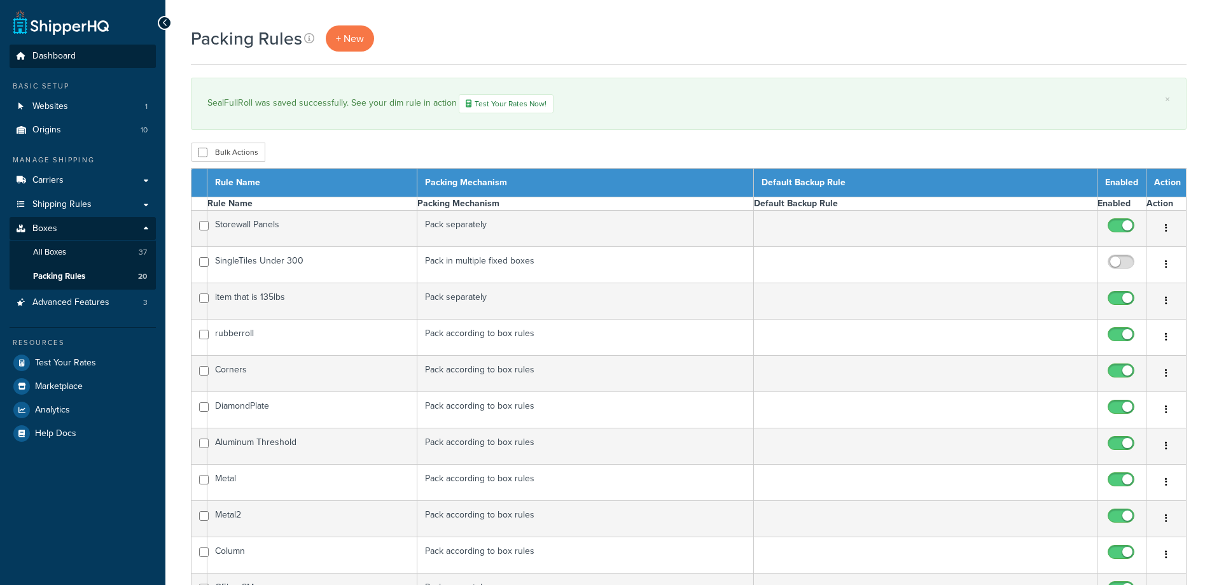
select select "15"
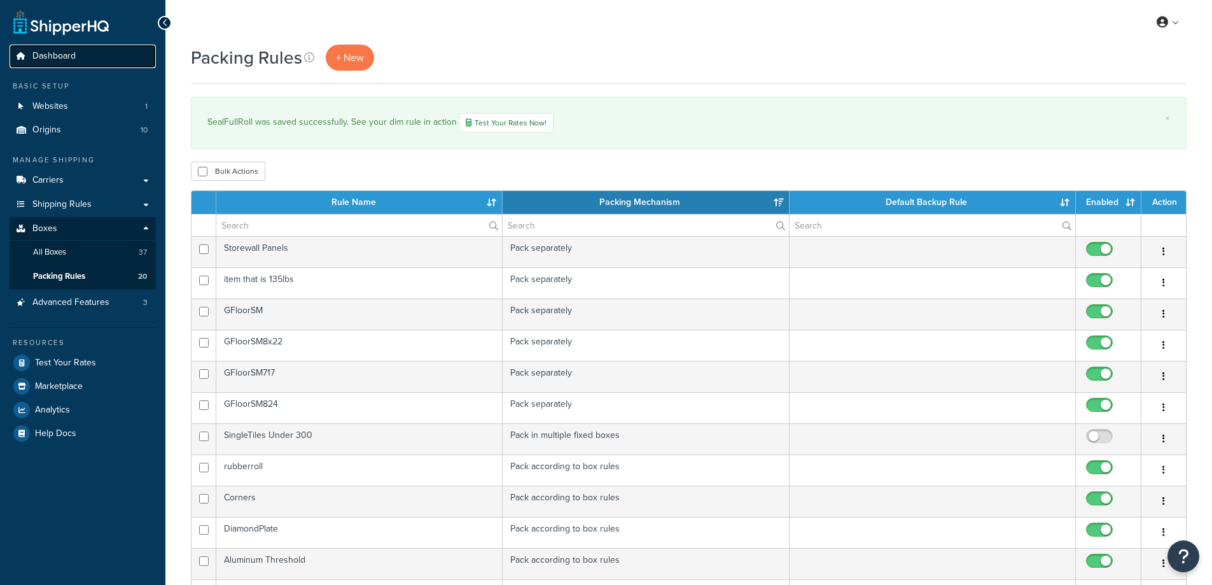
click at [52, 55] on span "Dashboard" at bounding box center [53, 56] width 43 height 11
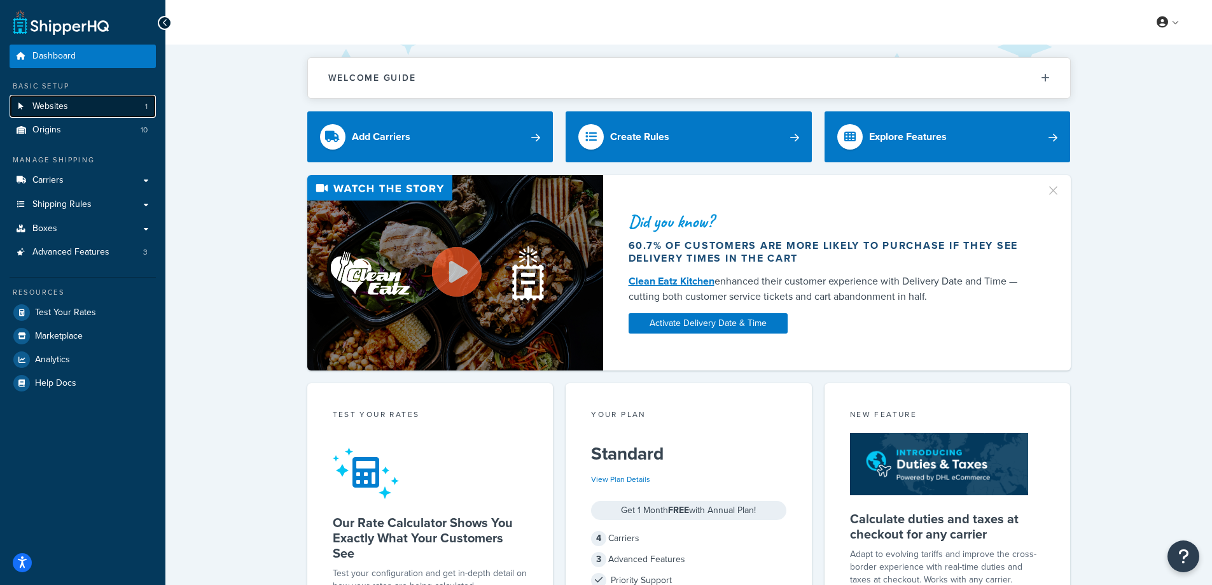
click at [21, 101] on link "Websites 1" at bounding box center [83, 107] width 146 height 24
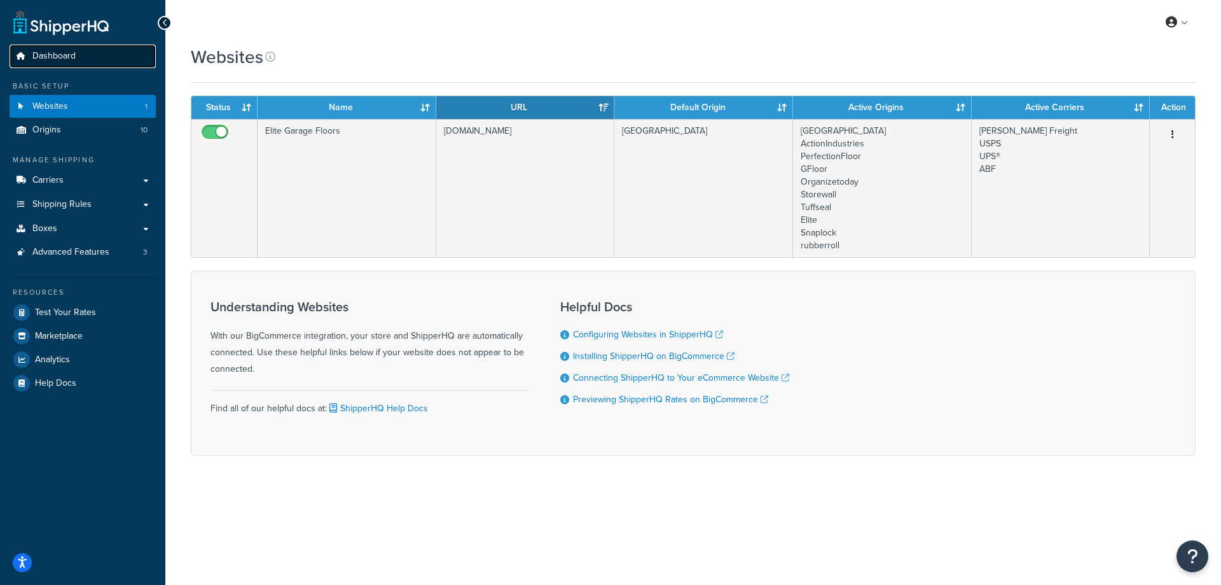
click at [59, 57] on span "Dashboard" at bounding box center [53, 56] width 43 height 11
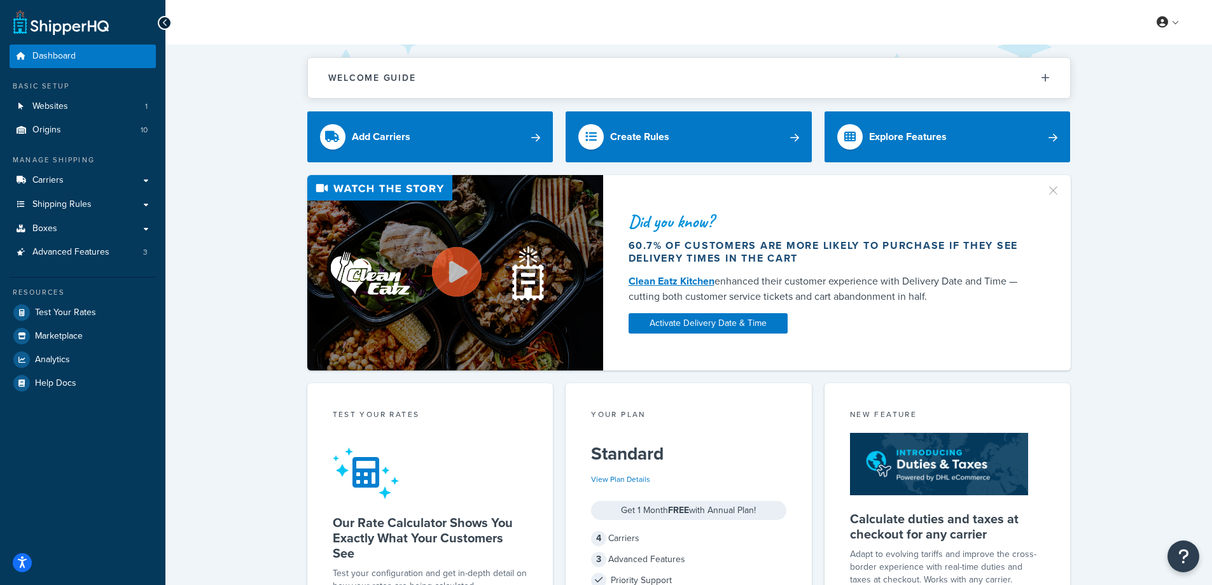
click at [160, 23] on div at bounding box center [165, 23] width 14 height 14
click at [62, 23] on link at bounding box center [60, 22] width 95 height 25
click at [161, 20] on div at bounding box center [165, 23] width 14 height 14
